Goal: Task Accomplishment & Management: Manage account settings

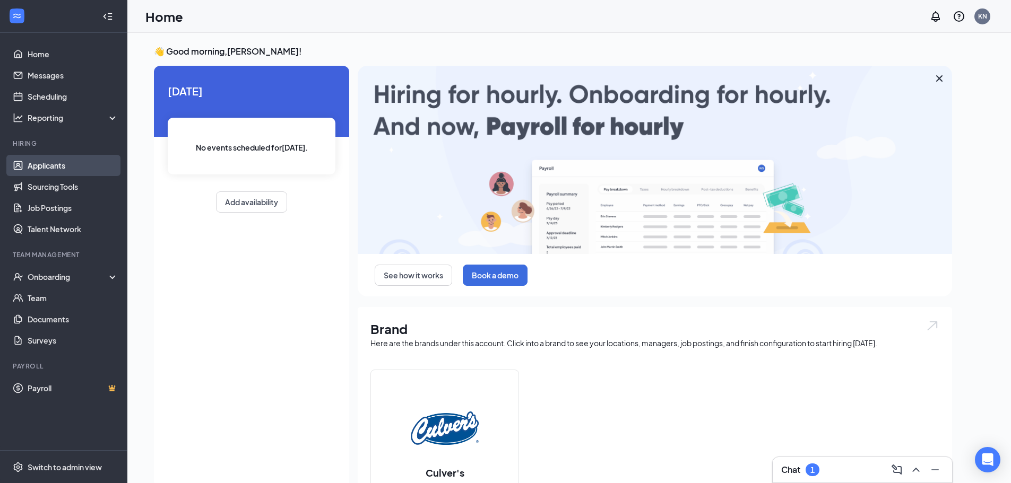
click at [44, 172] on link "Applicants" at bounding box center [73, 165] width 91 height 21
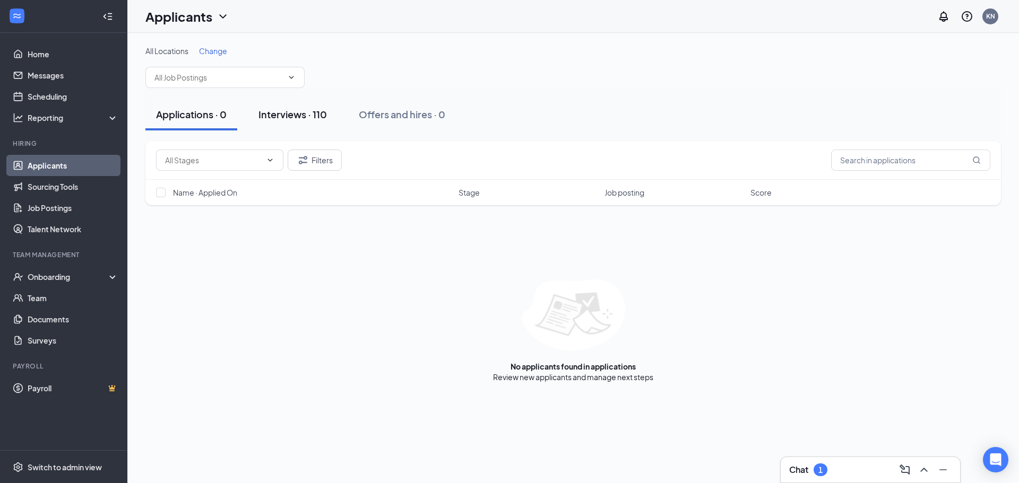
click at [275, 117] on div "Interviews · 110" at bounding box center [292, 114] width 68 height 13
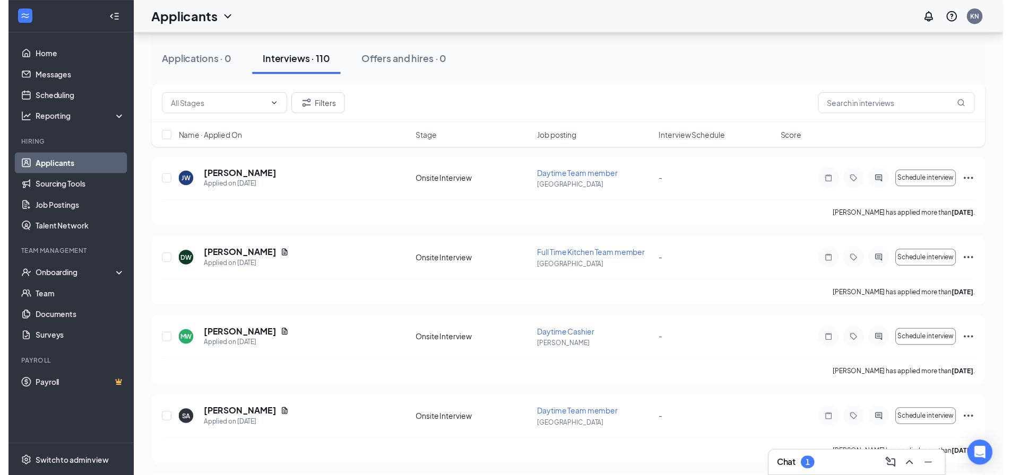
scroll to position [2653, 0]
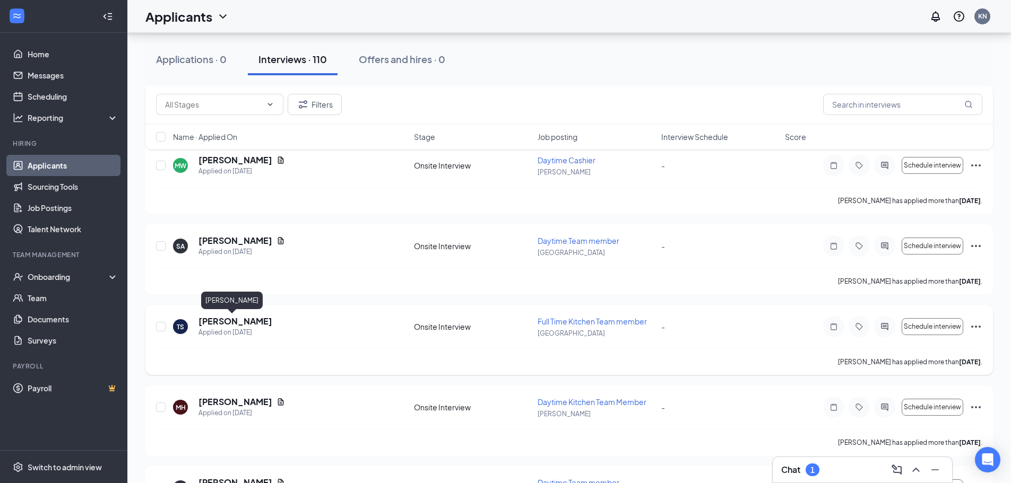
click at [209, 319] on h5 "[PERSON_NAME]" at bounding box center [235, 322] width 74 height 12
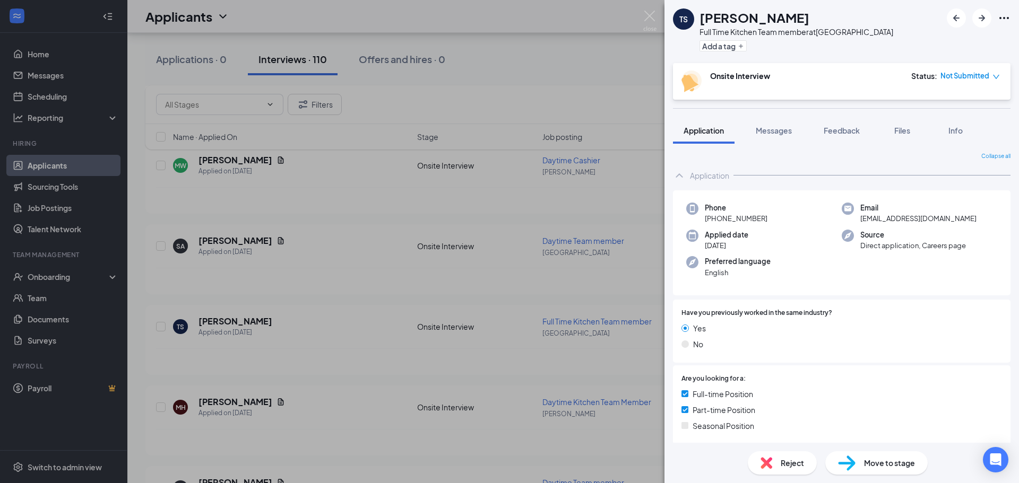
click at [1003, 17] on icon "Ellipses" at bounding box center [1004, 18] width 13 height 13
click at [922, 45] on link "View full application" at bounding box center [946, 42] width 115 height 11
click at [646, 12] on img at bounding box center [649, 21] width 13 height 21
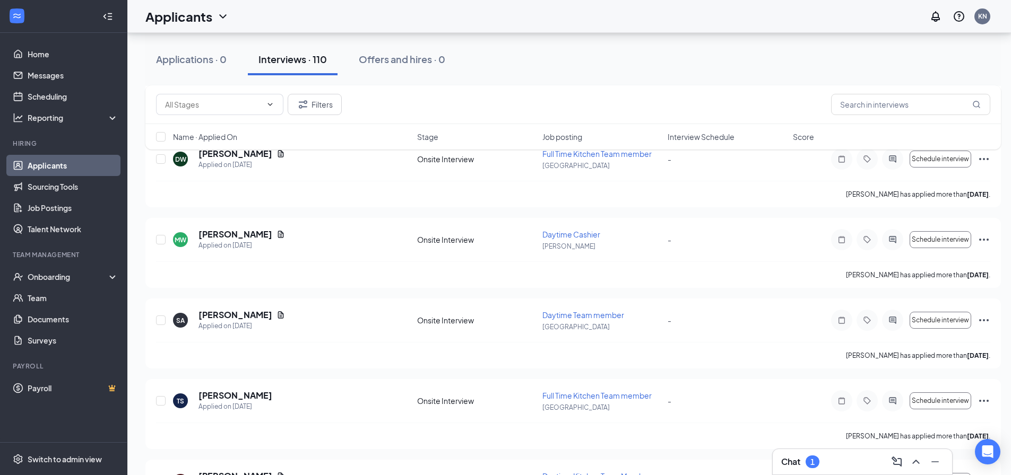
scroll to position [2494, 0]
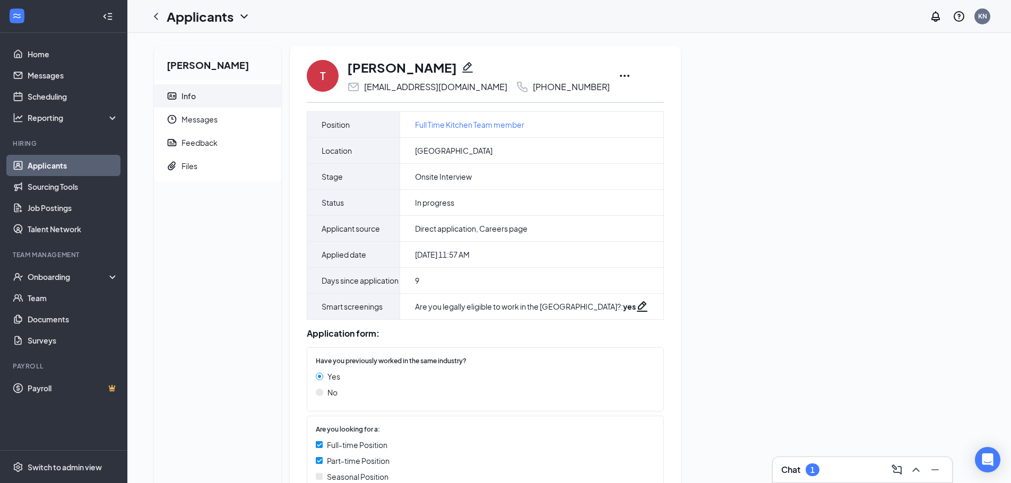
click at [618, 73] on icon "Ellipses" at bounding box center [624, 76] width 13 height 13
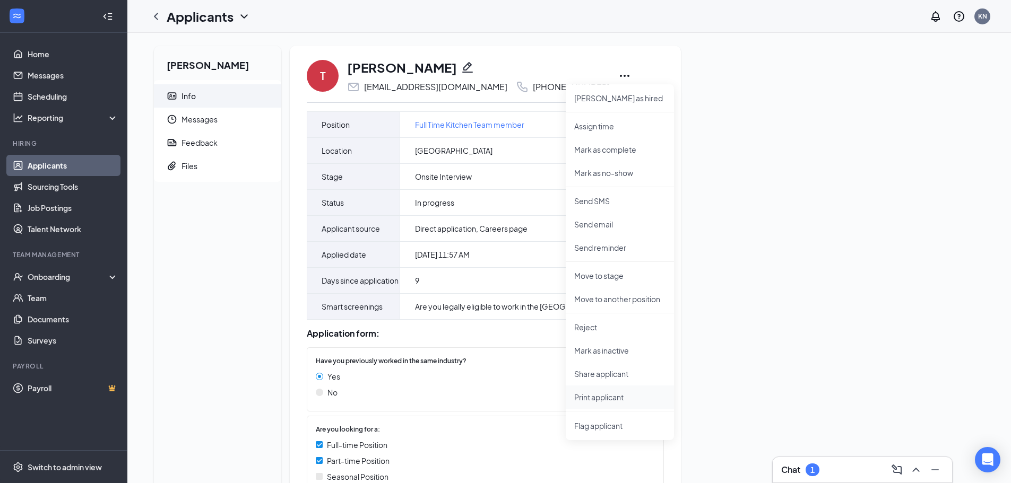
click at [586, 399] on p "Print applicant" at bounding box center [619, 397] width 91 height 11
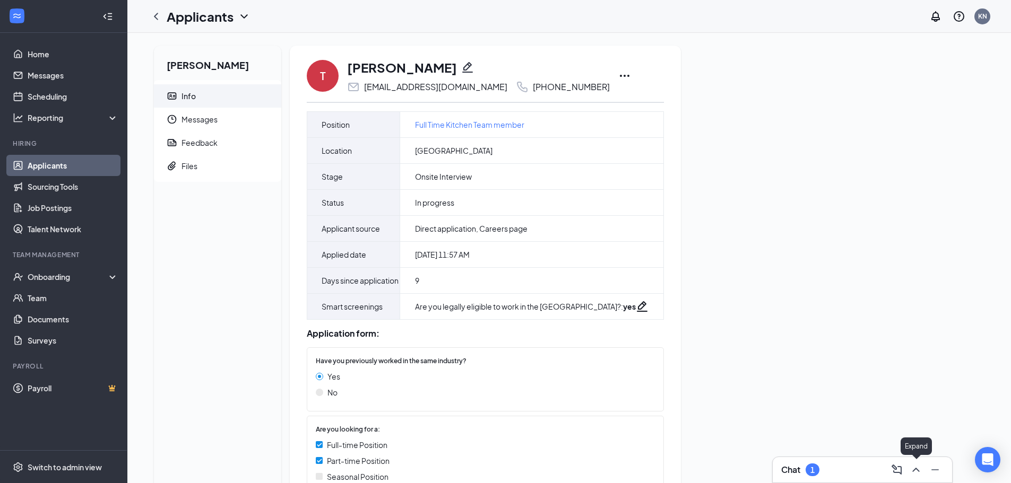
click at [908, 459] on body "Home Messages Scheduling Reporting Hiring Applicants Sourcing Tools Job Posting…" at bounding box center [505, 241] width 1011 height 483
click at [914, 472] on icon "ChevronUp" at bounding box center [916, 470] width 13 height 13
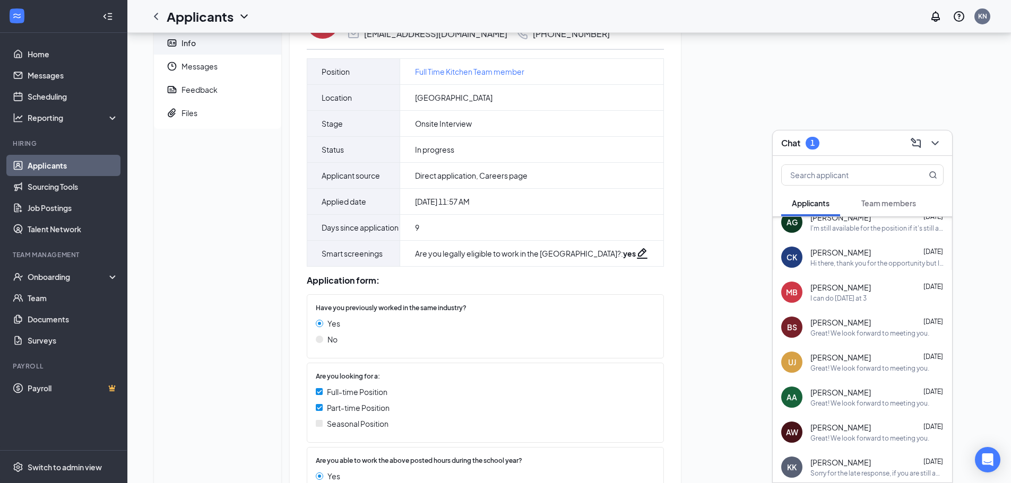
scroll to position [237, 0]
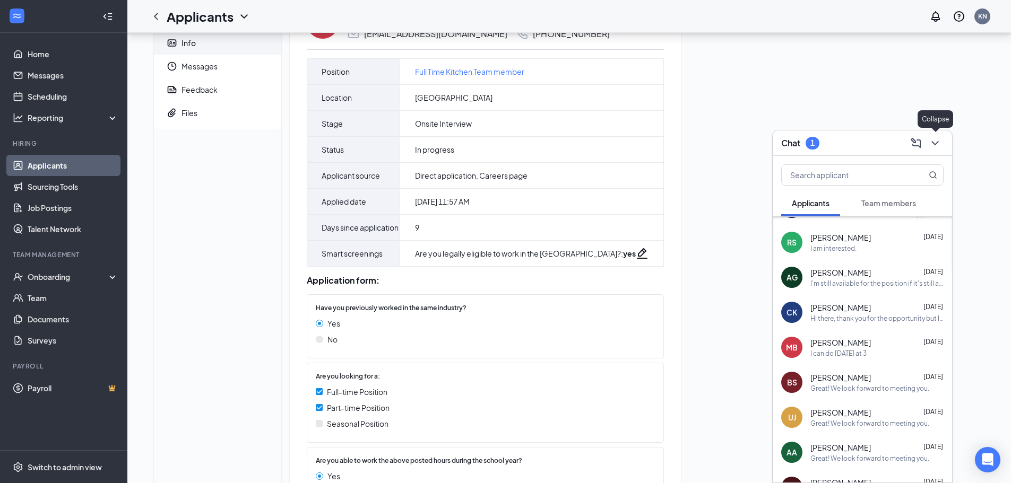
click at [936, 143] on icon "ChevronDown" at bounding box center [934, 143] width 7 height 4
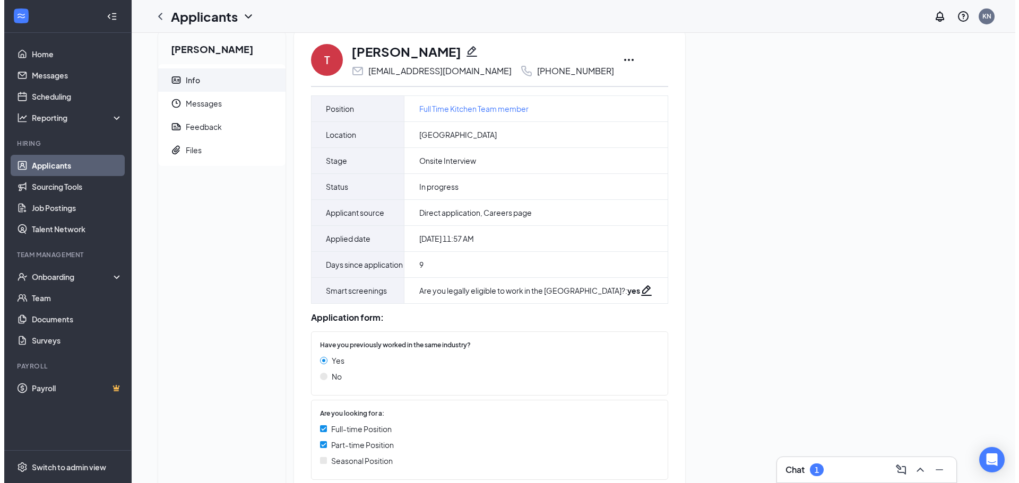
scroll to position [0, 0]
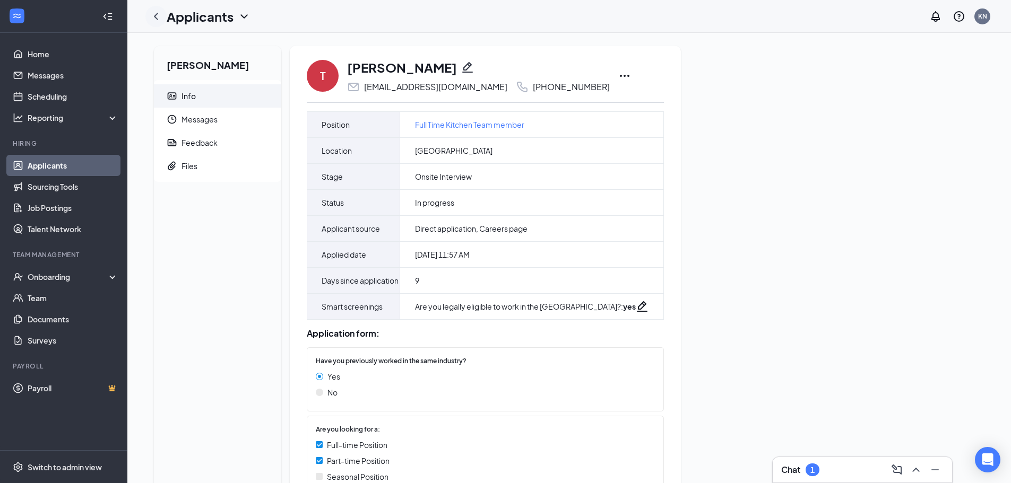
click at [154, 13] on icon "ChevronLeft" at bounding box center [156, 16] width 13 height 13
